Goal: Use online tool/utility: Utilize a website feature to perform a specific function

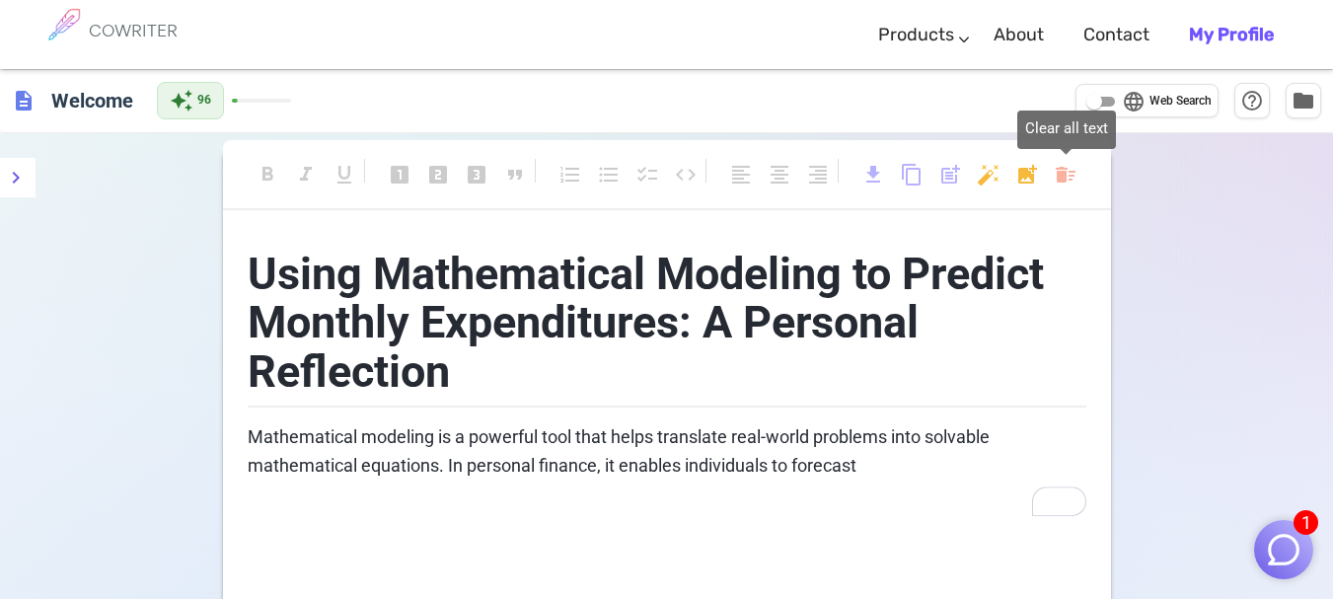
click at [1065, 174] on body "1 COWRITER Products Writing Marketing Emails Images (soon) About Contact My Pro…" at bounding box center [666, 402] width 1333 height 805
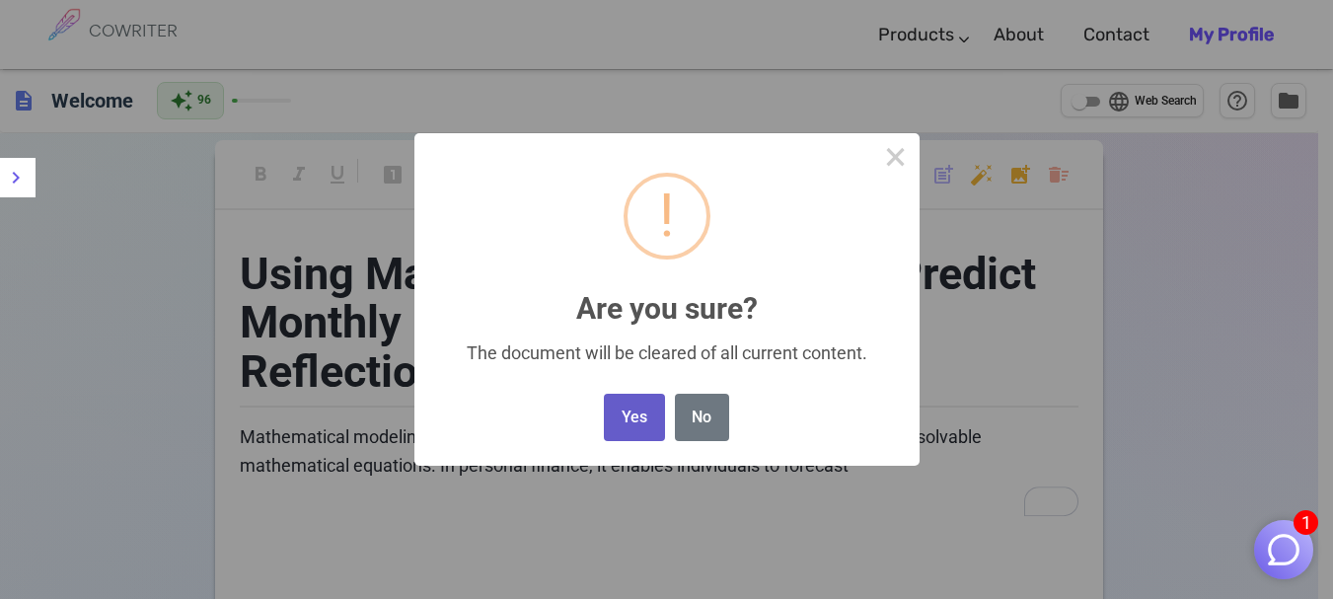
click at [615, 418] on button "Yes" at bounding box center [634, 418] width 60 height 48
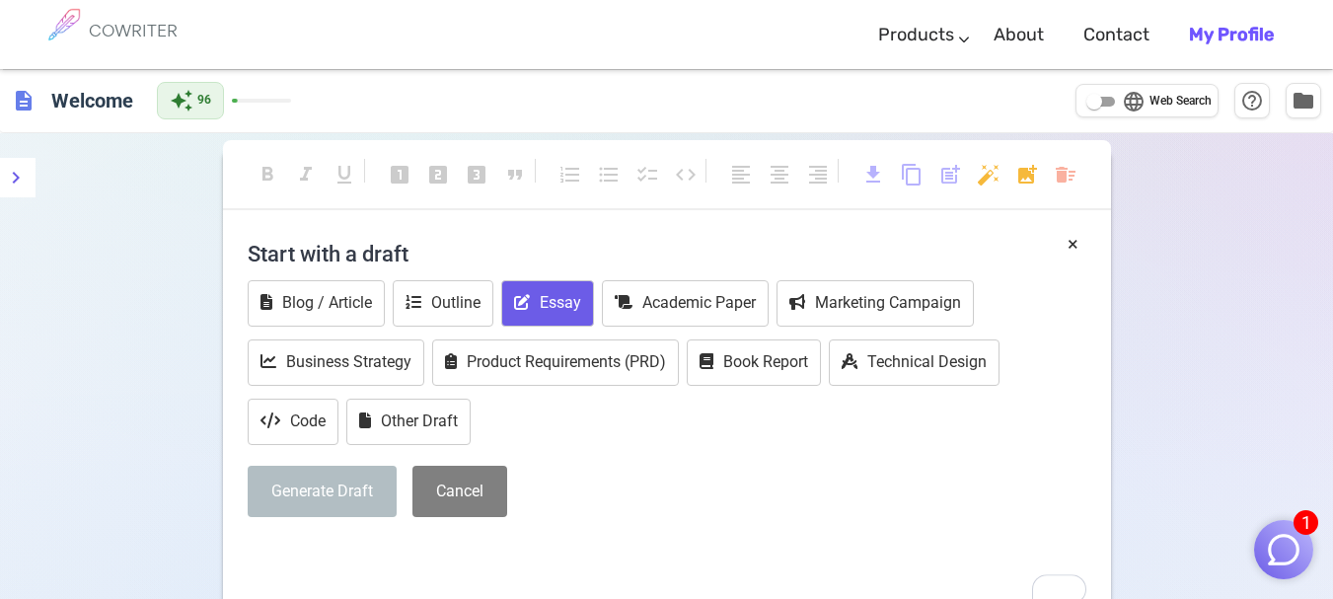
click at [525, 289] on button "Essay" at bounding box center [547, 303] width 93 height 46
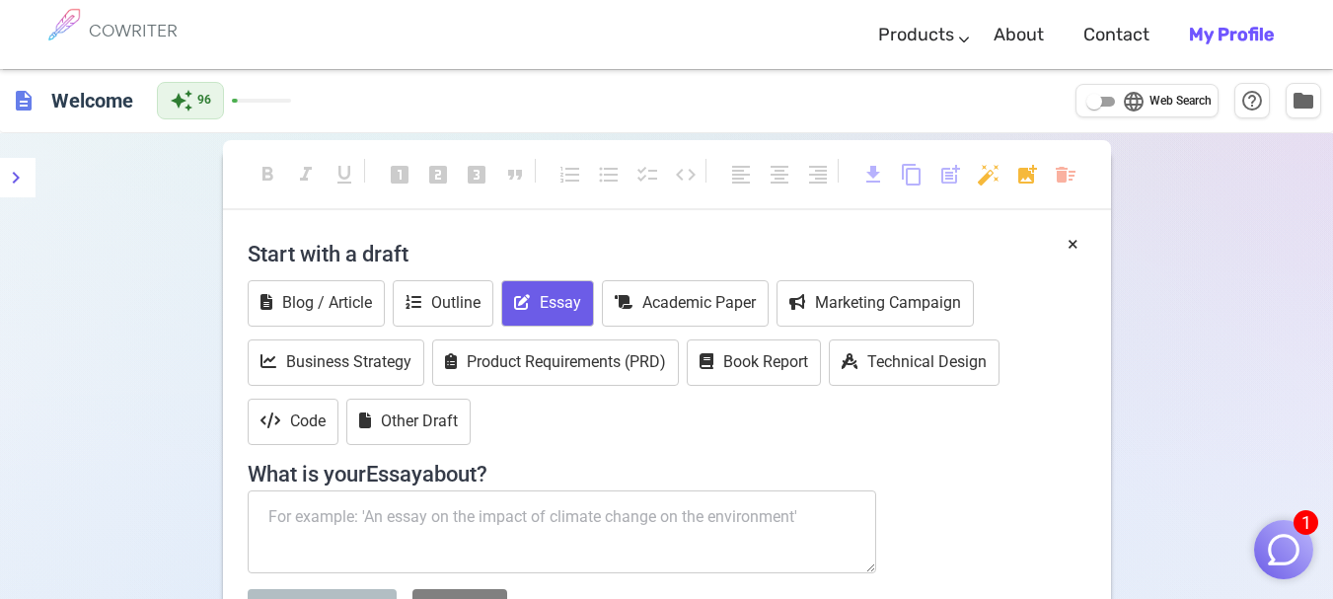
scroll to position [296, 0]
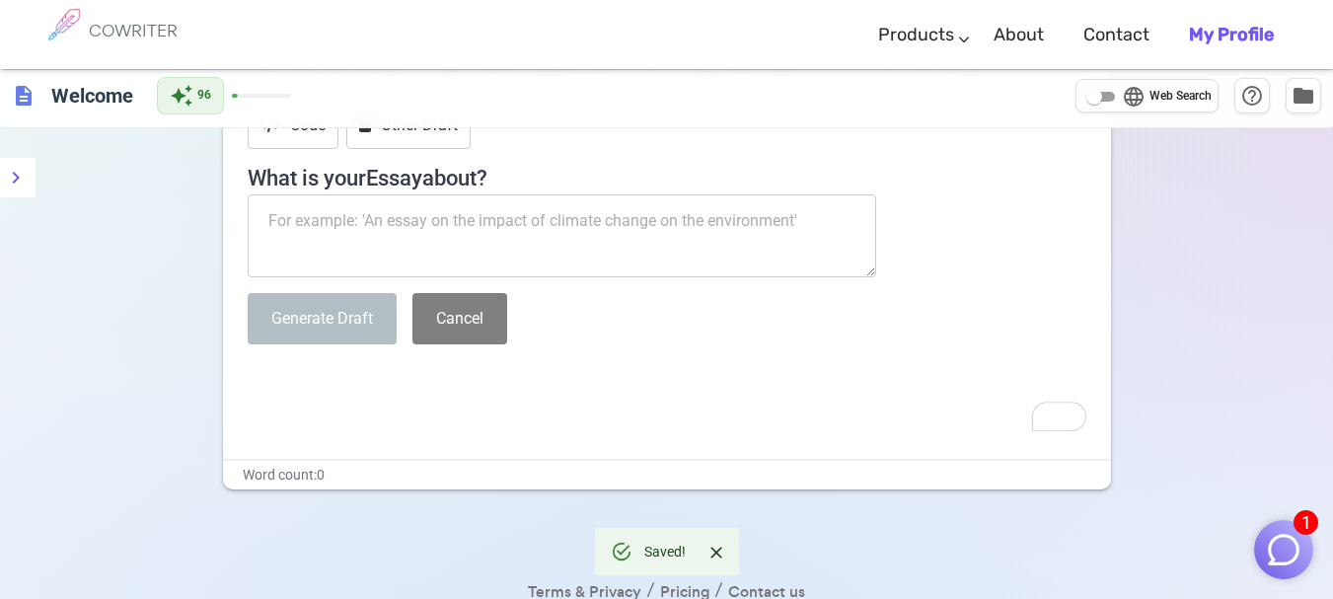
click at [471, 234] on textarea "To enrich screen reader interactions, please activate Accessibility in Grammarl…" at bounding box center [562, 235] width 629 height 83
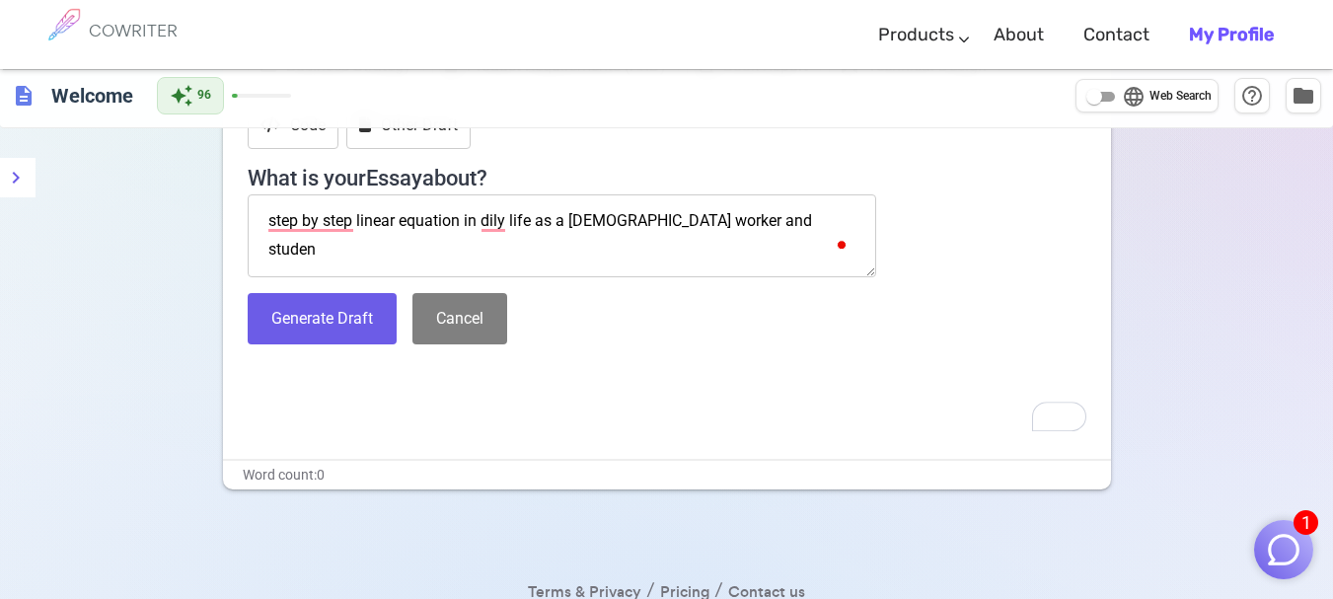
type textarea "step by step linear equation in dily life as a [DEMOGRAPHIC_DATA] worker and st…"
click at [355, 323] on button "Generate Draft" at bounding box center [322, 319] width 149 height 52
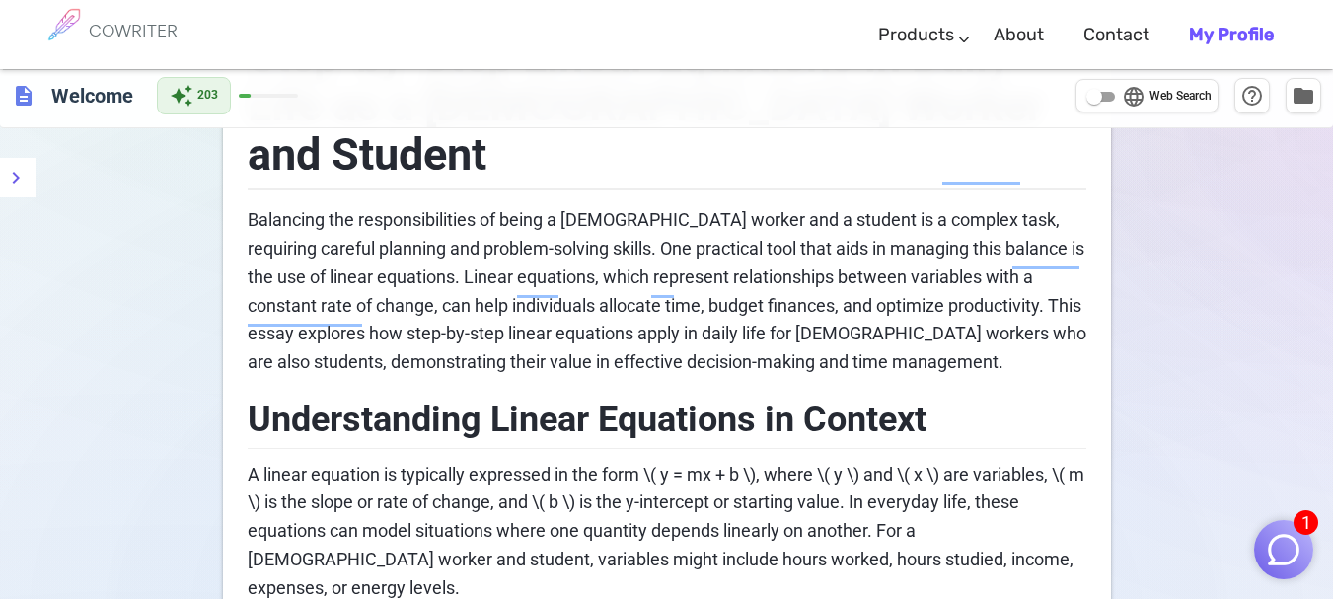
scroll to position [0, 0]
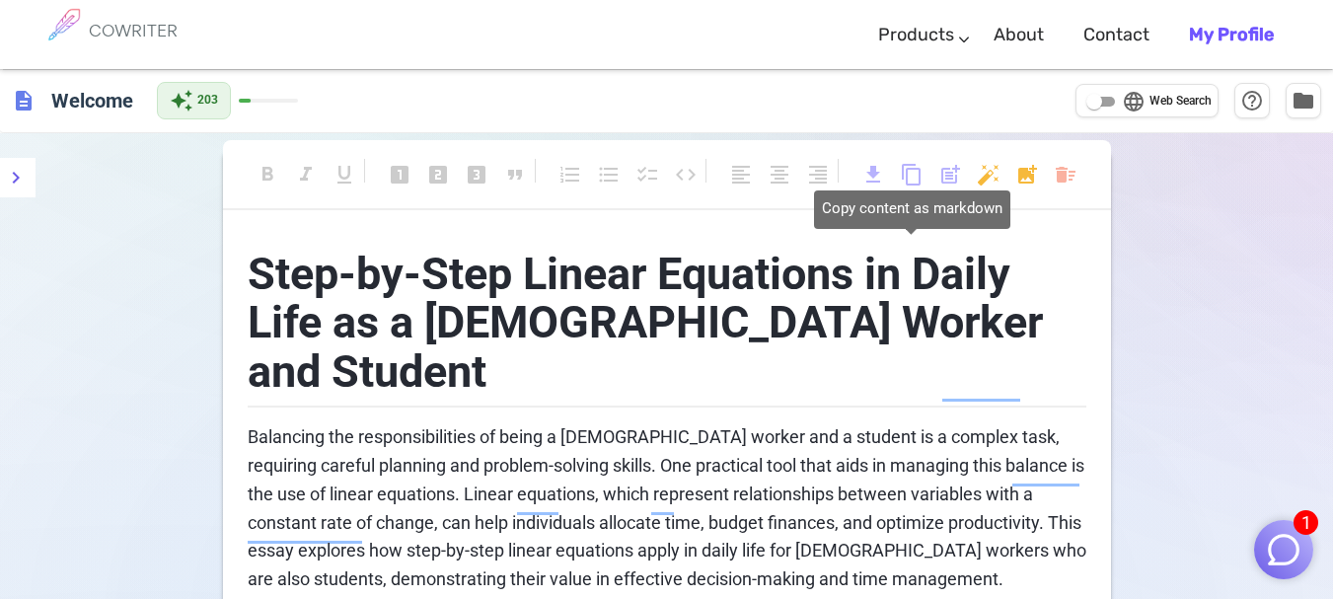
click at [916, 181] on span "content_copy" at bounding box center [912, 175] width 24 height 24
click at [910, 177] on span "content_copy" at bounding box center [912, 175] width 24 height 24
click at [1110, 105] on input "language Web Search" at bounding box center [1093, 102] width 71 height 24
checkbox input "true"
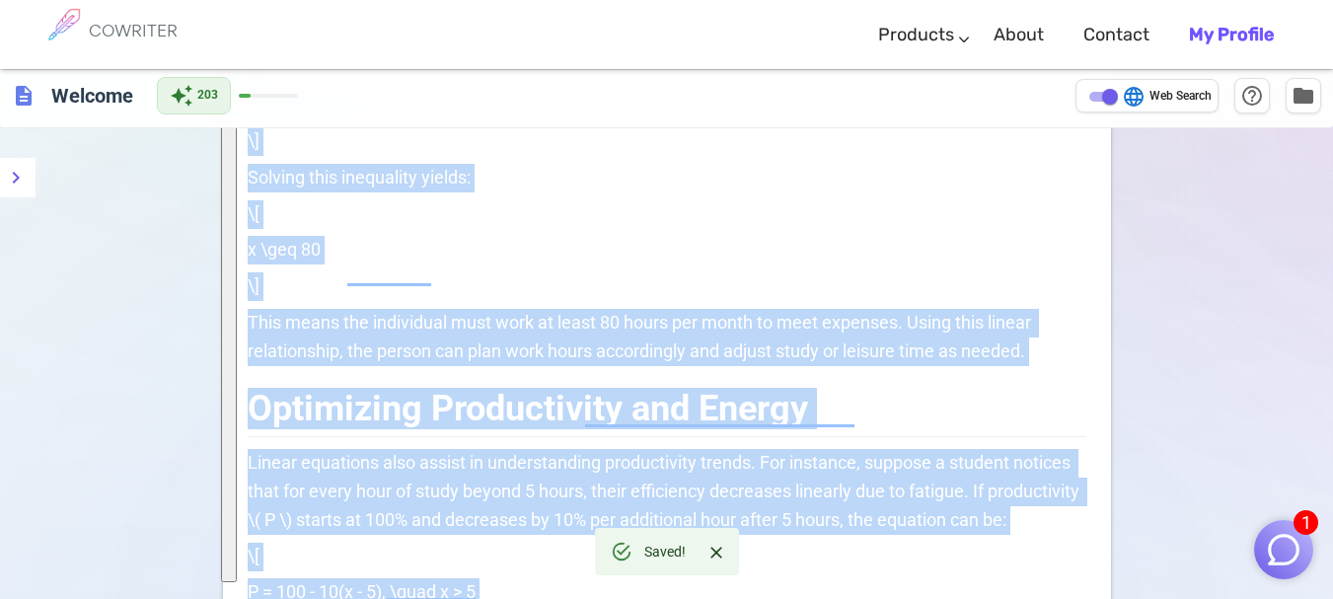
scroll to position [2152, 0]
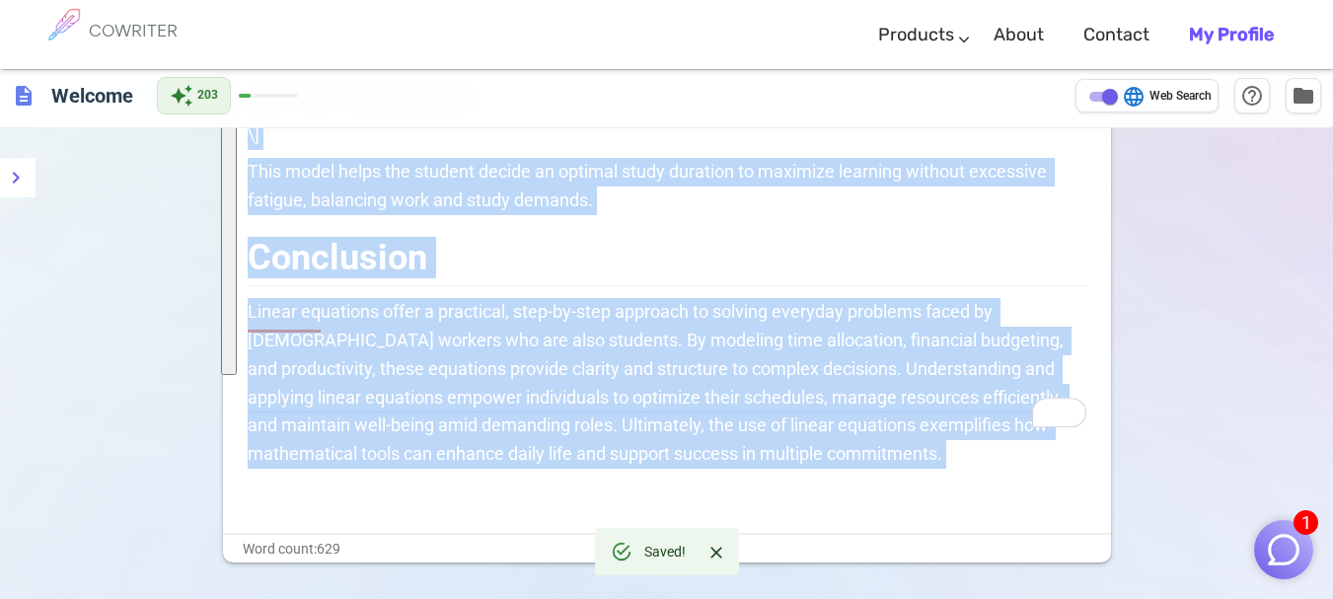
drag, startPoint x: 250, startPoint y: 272, endPoint x: 975, endPoint y: 398, distance: 735.9
copy div "Step-by-Step Linear Equations in Daily Life as a [DEMOGRAPHIC_DATA] Worker and …"
click at [768, 223] on h2 "Conclusion" at bounding box center [667, 255] width 838 height 64
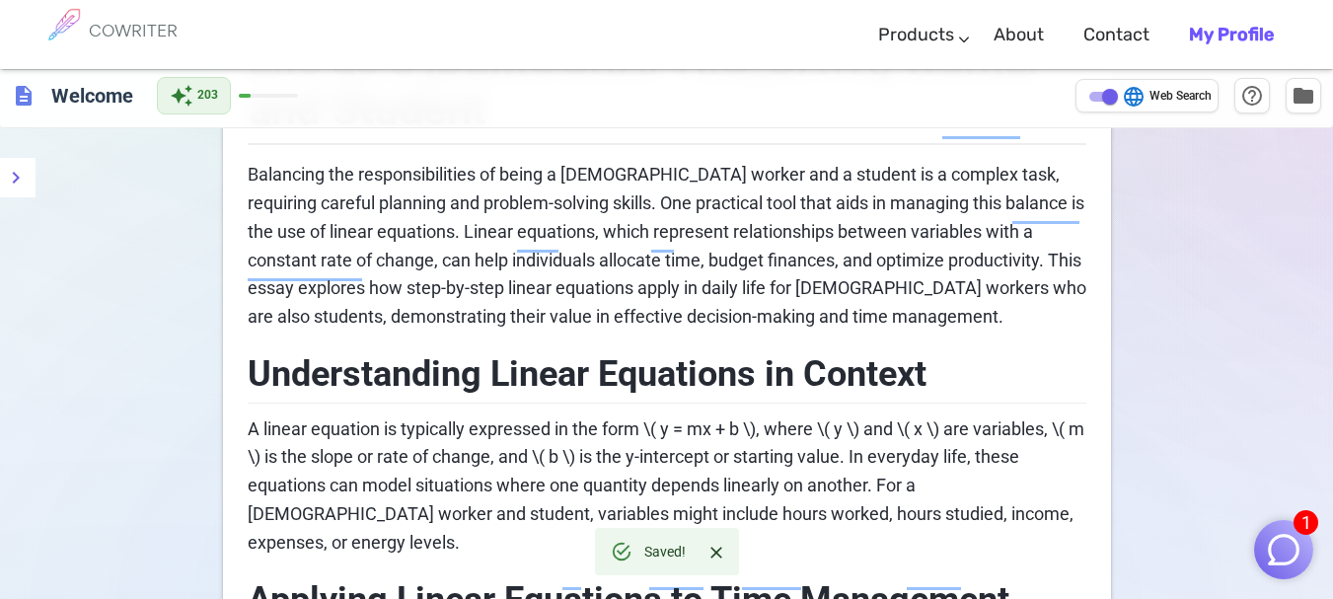
scroll to position [0, 0]
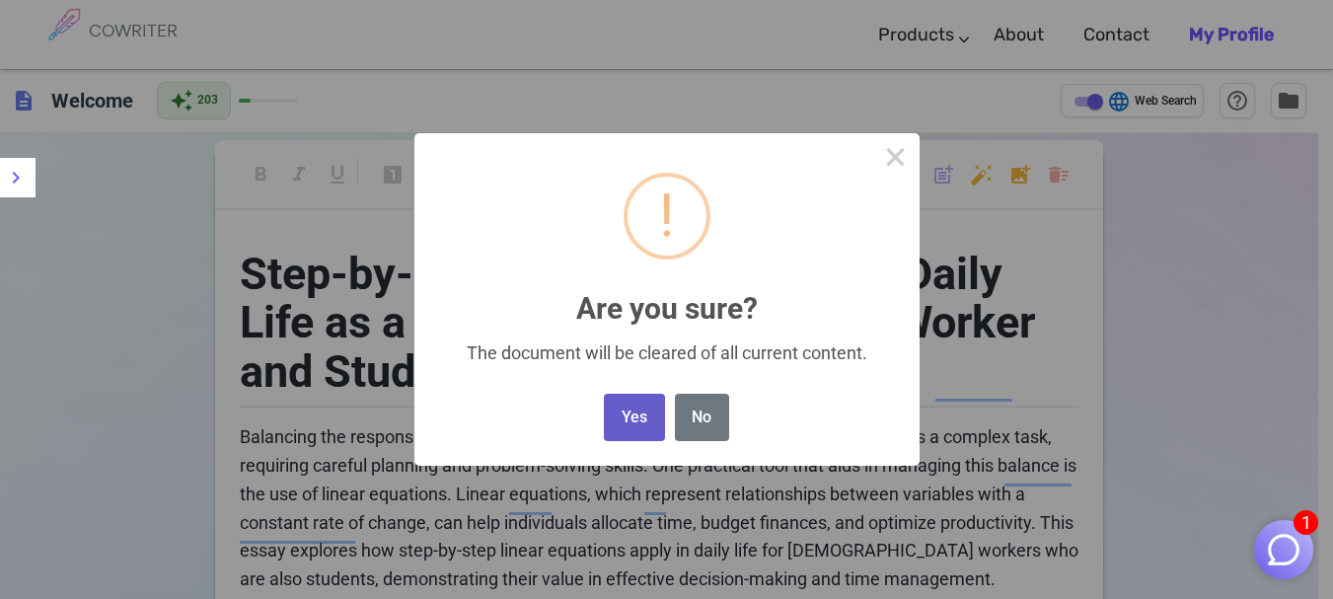
click at [637, 406] on button "Yes" at bounding box center [634, 418] width 60 height 48
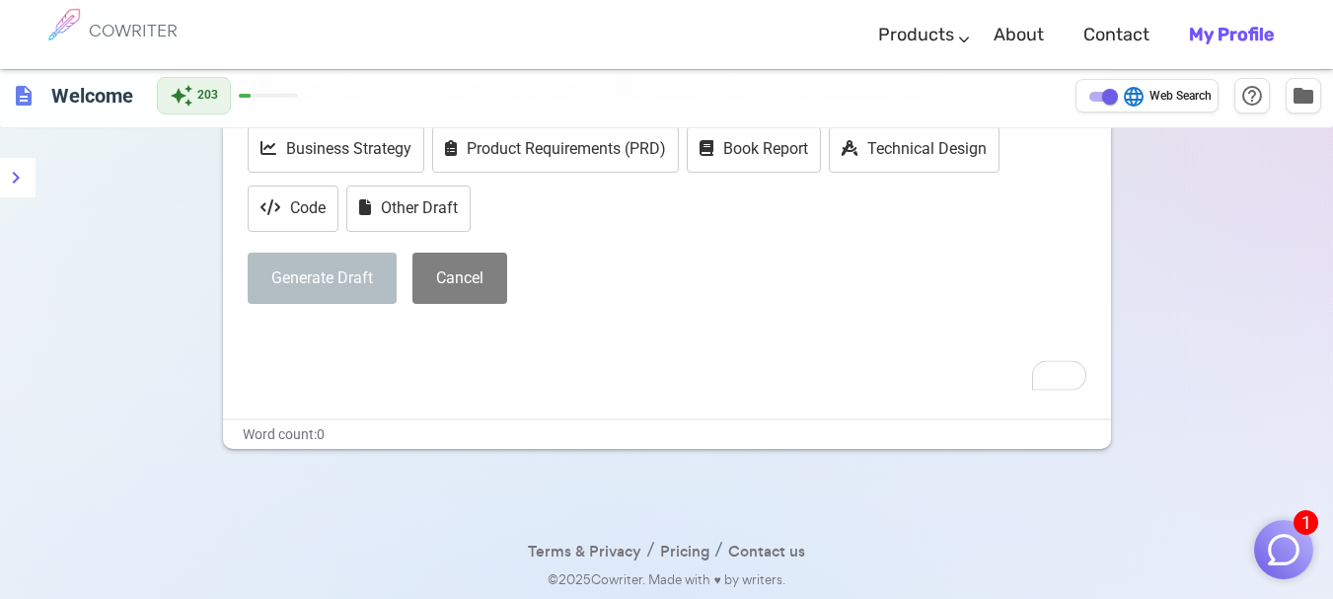
scroll to position [16, 0]
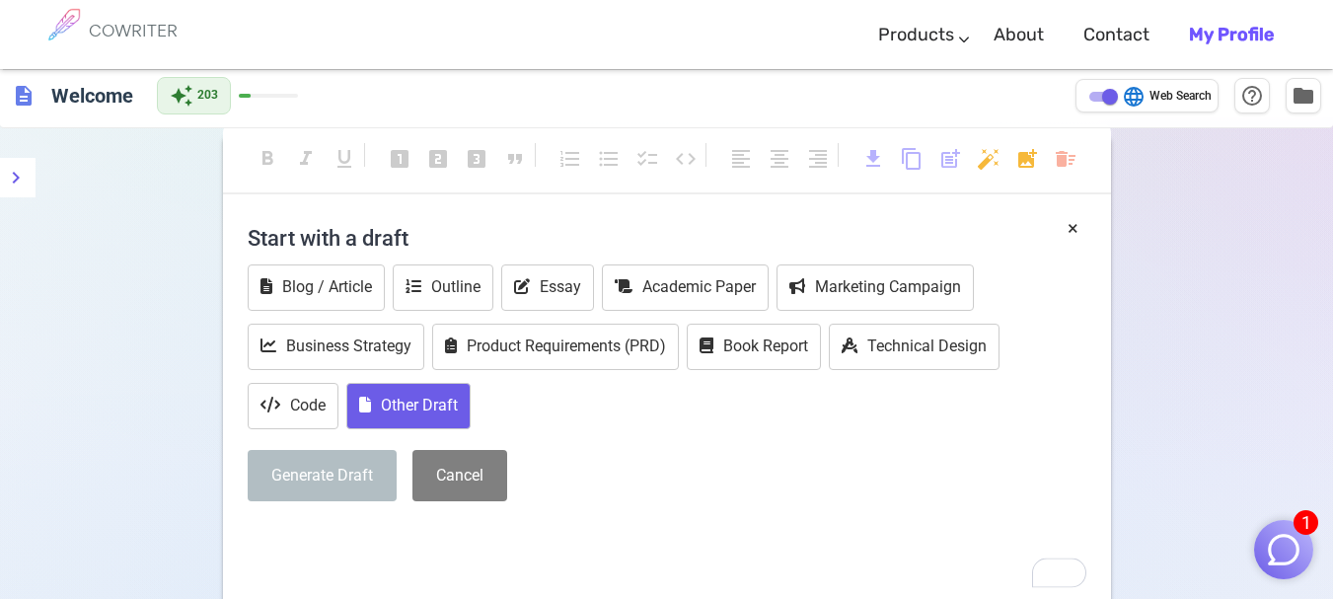
click at [433, 401] on button "Other Draft" at bounding box center [408, 406] width 124 height 46
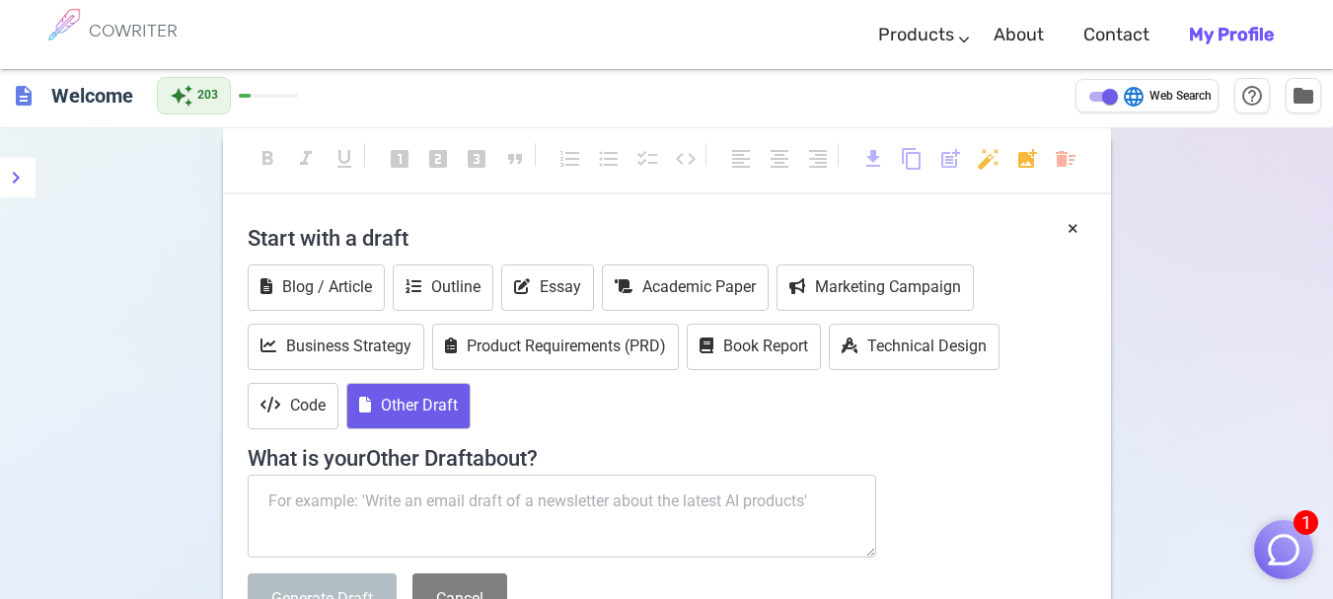
scroll to position [213, 0]
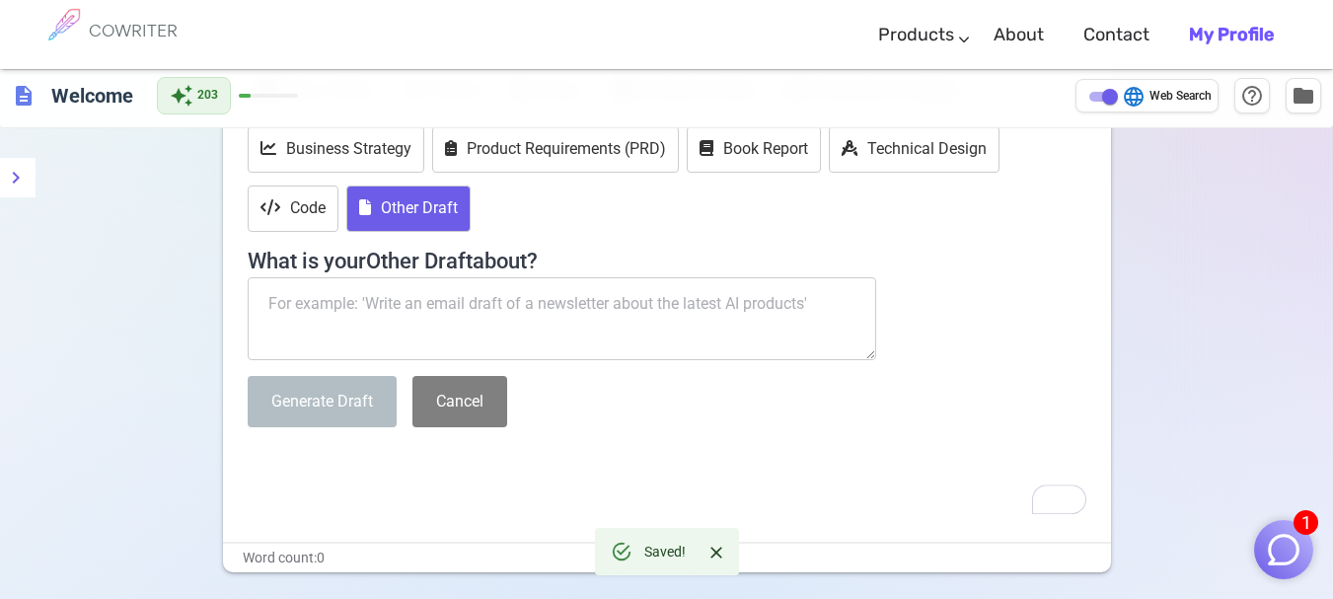
click at [415, 293] on textarea "To enrich screen reader interactions, please activate Accessibility in Grammarl…" at bounding box center [562, 318] width 629 height 83
paste textarea "Reflecting on your personal experience, think of a time when you used mathemati…"
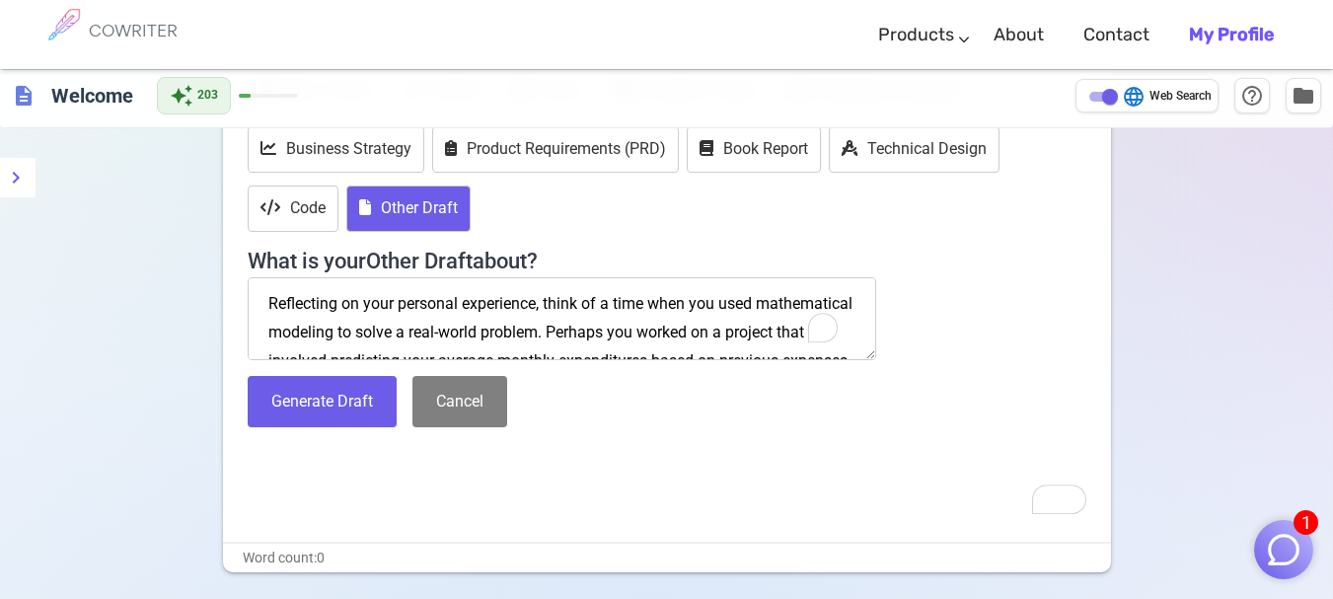
scroll to position [0, 0]
click at [268, 292] on textarea "Reflecting on your personal experience, think of a time when you used mathemati…" at bounding box center [562, 318] width 629 height 83
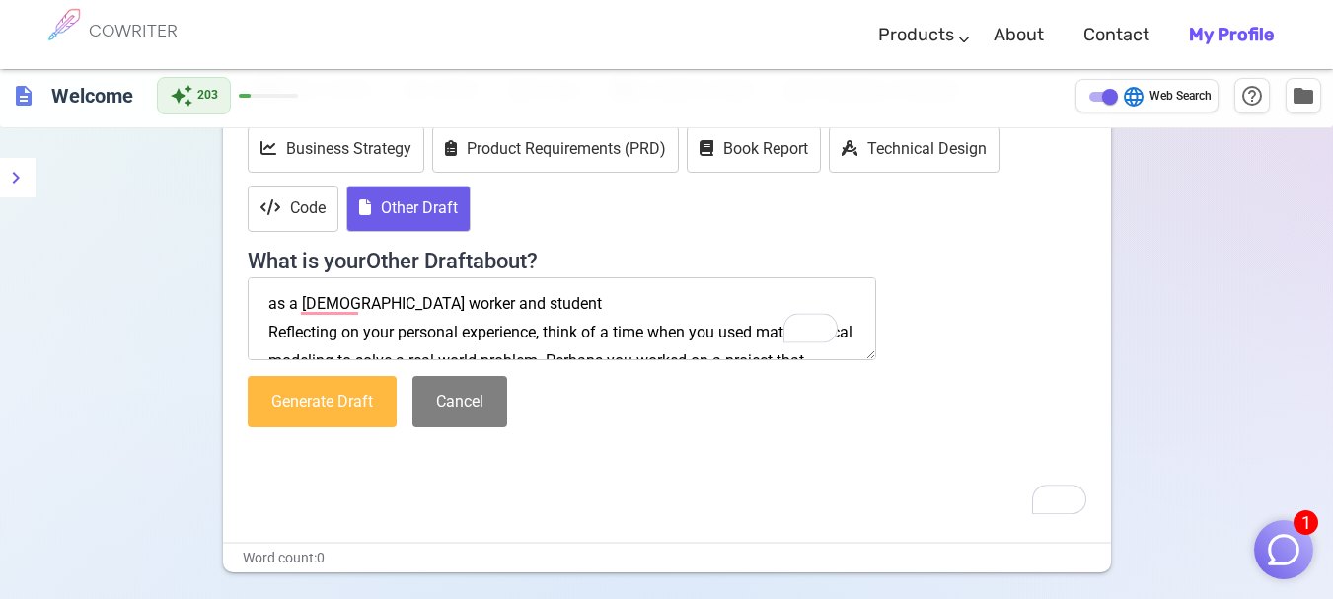
type textarea "as a [DEMOGRAPHIC_DATA] worker and student Reflecting on your personal experien…"
click at [329, 420] on button "Generate Draft" at bounding box center [322, 402] width 149 height 52
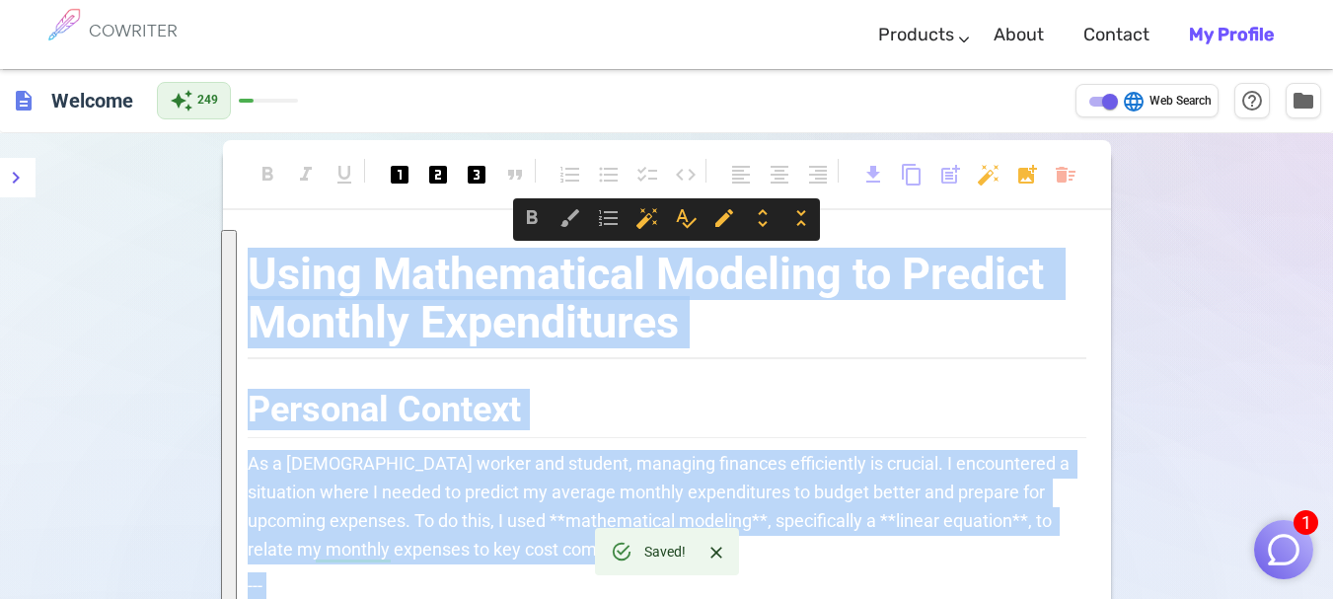
drag, startPoint x: 1000, startPoint y: 347, endPoint x: 239, endPoint y: 271, distance: 765.2
copy div "Using Mathematical Modeling to Predict Monthly Expenditures Personal Context As…"
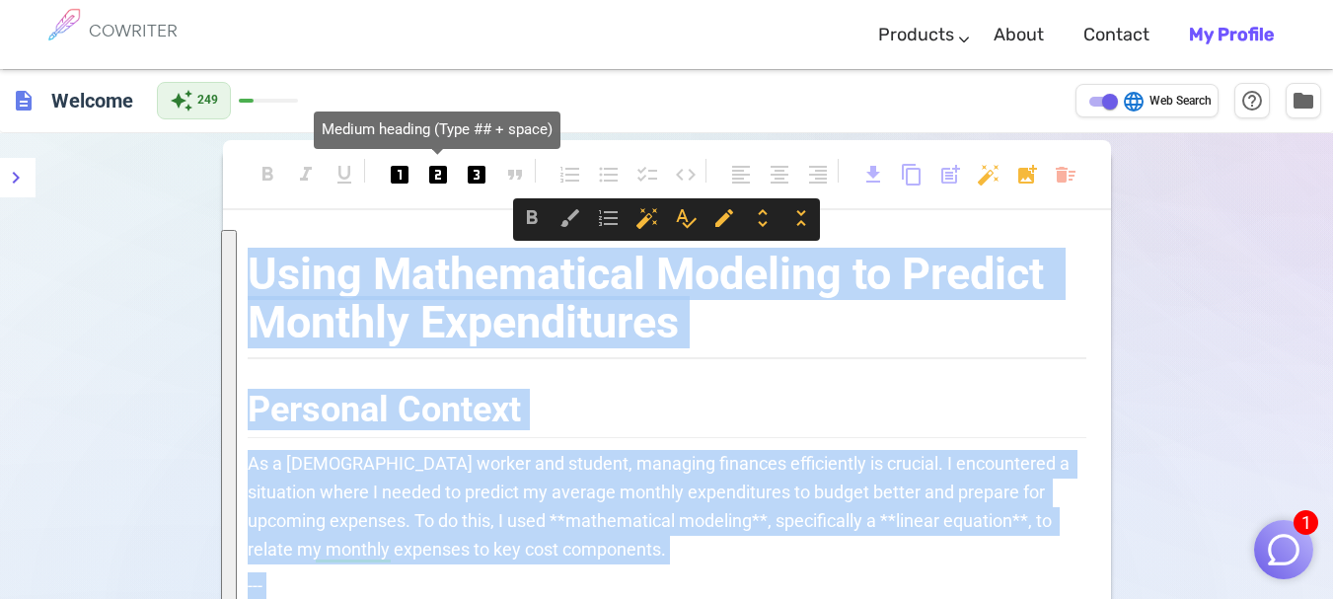
click at [431, 170] on span "looks_two" at bounding box center [438, 175] width 24 height 24
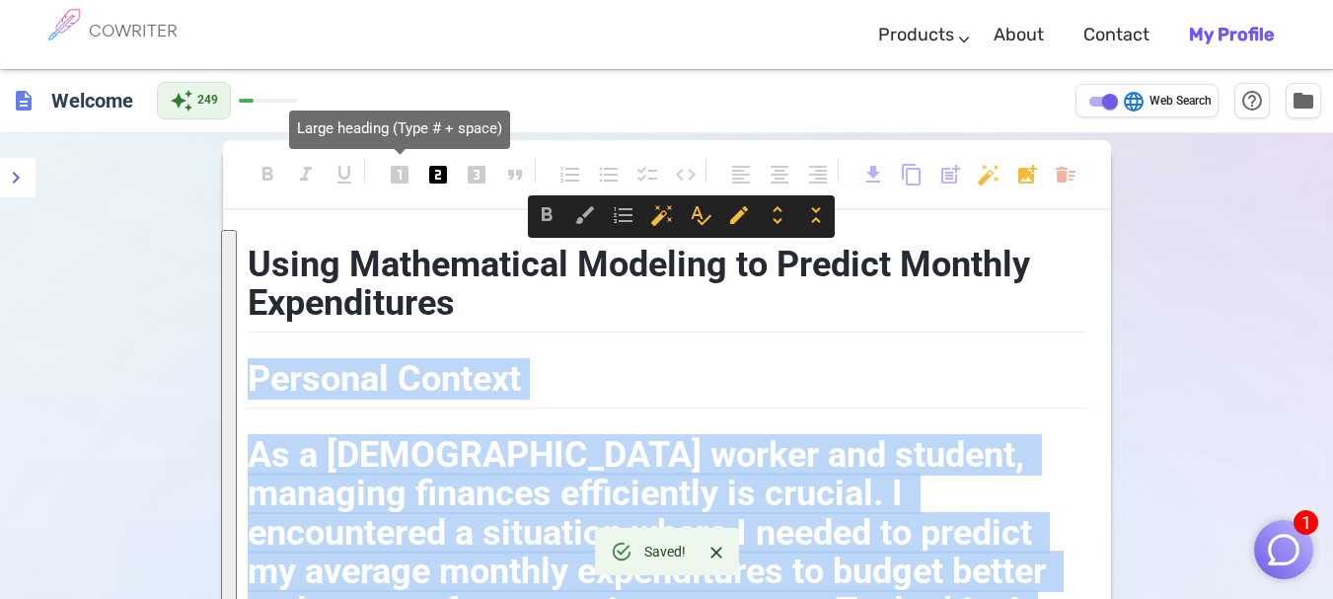
click at [400, 169] on span "looks_one" at bounding box center [400, 175] width 24 height 24
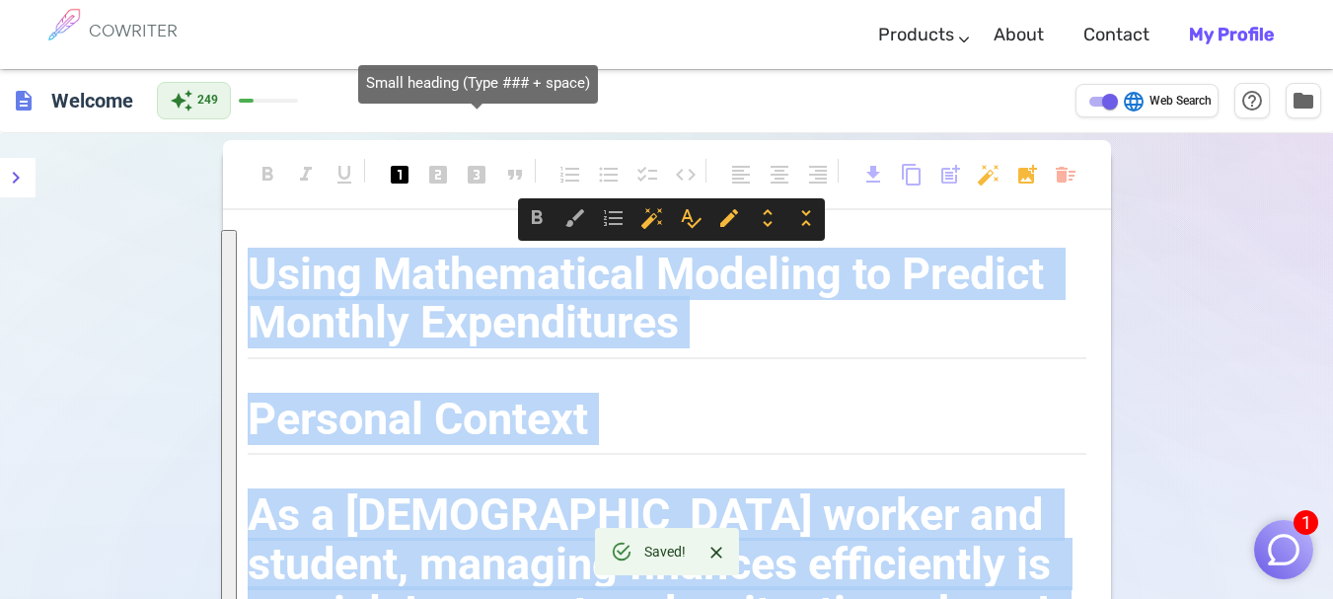
click at [475, 170] on span "looks_3" at bounding box center [477, 175] width 24 height 24
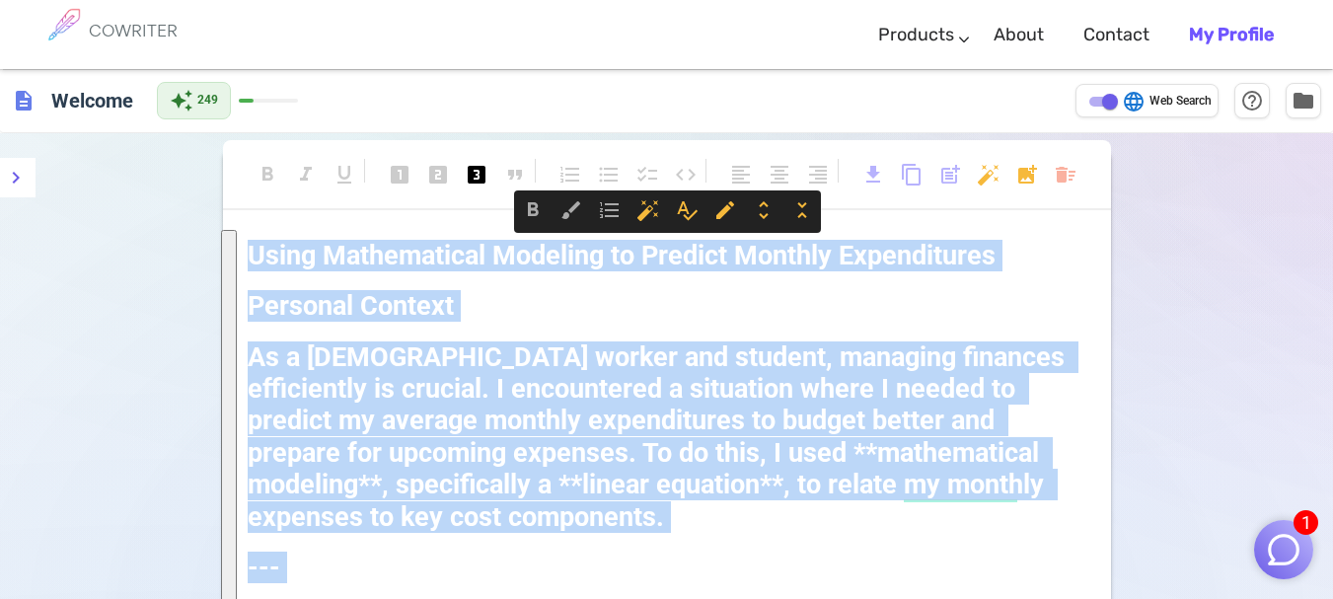
click at [789, 294] on h3 "Personal Context" at bounding box center [667, 303] width 838 height 47
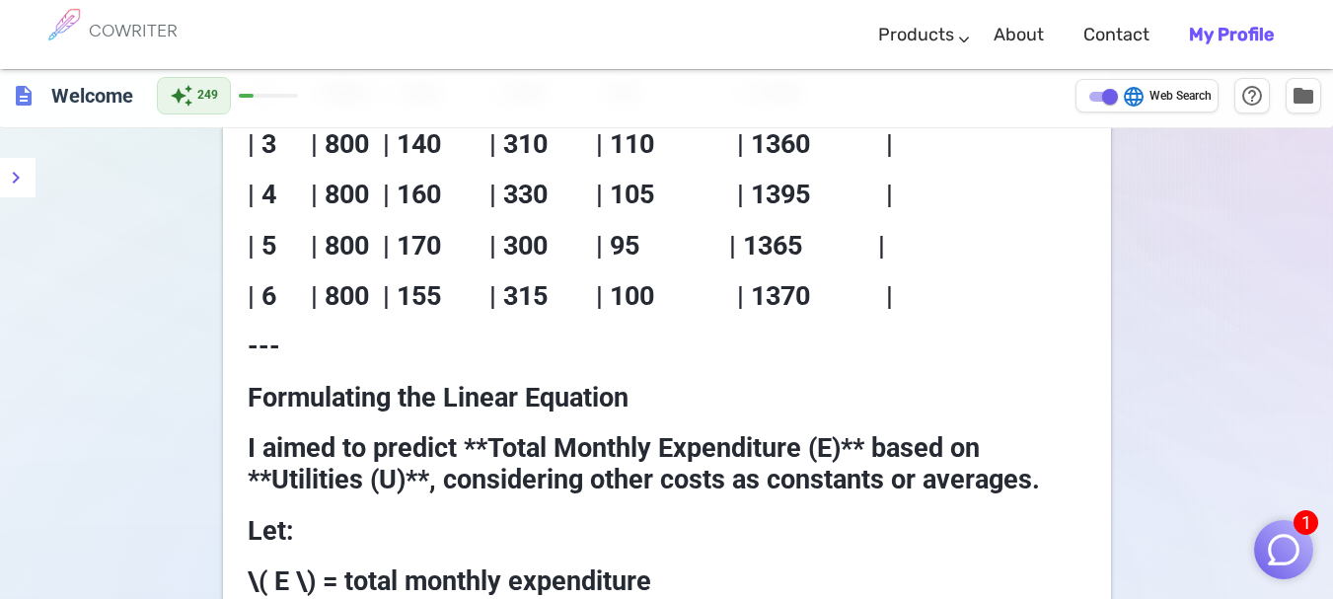
scroll to position [592, 0]
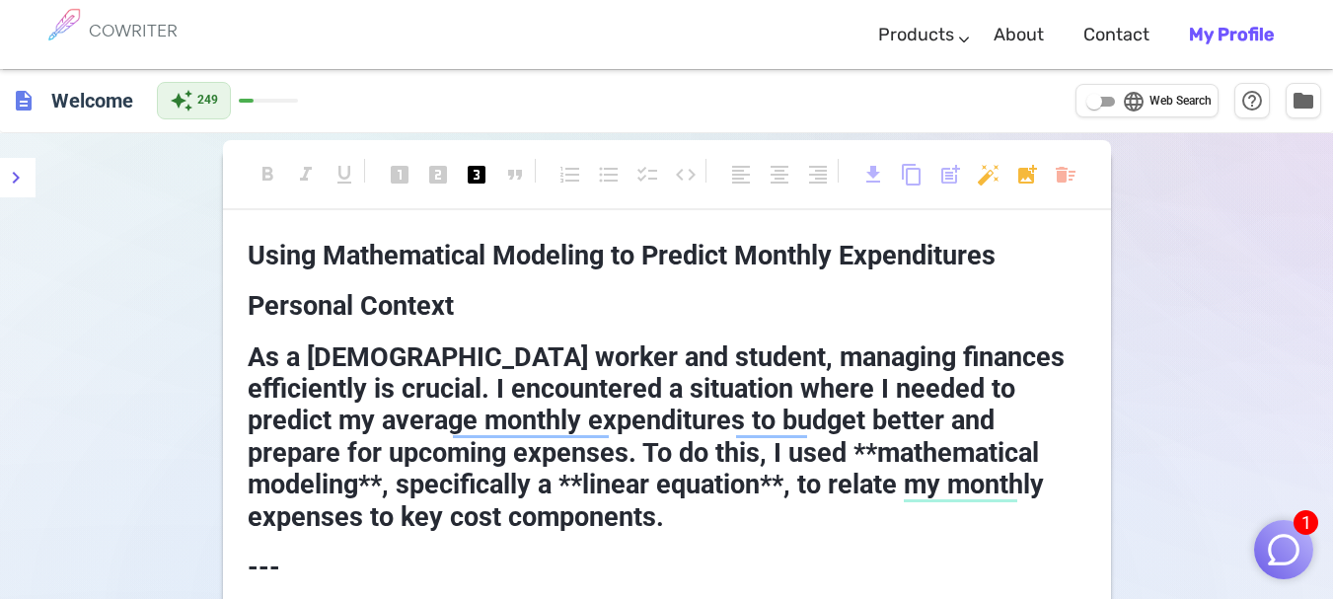
scroll to position [99, 0]
